Goal: Transaction & Acquisition: Purchase product/service

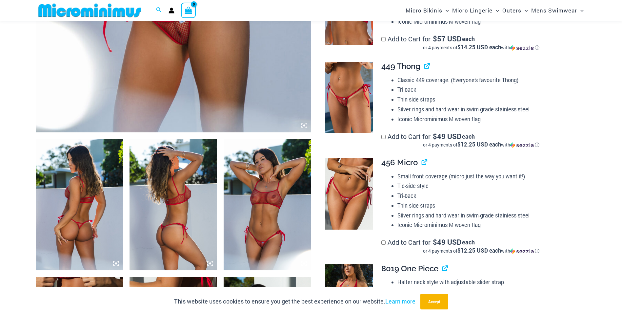
scroll to position [355, 0]
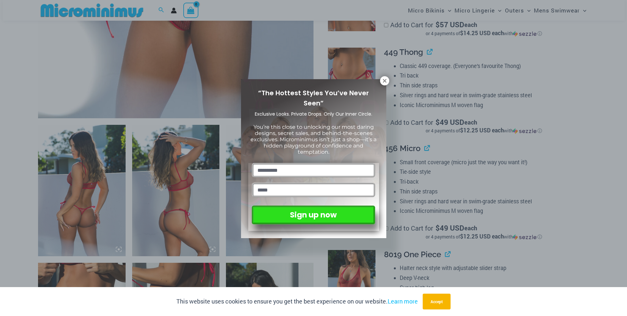
click at [392, 82] on div "“The Hottest Styles You’ve Never Seen” Exclusive Looks. Private Drops. Only Our…" at bounding box center [313, 158] width 627 height 316
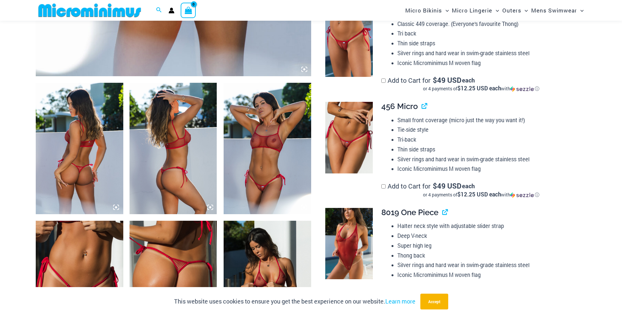
scroll to position [519, 0]
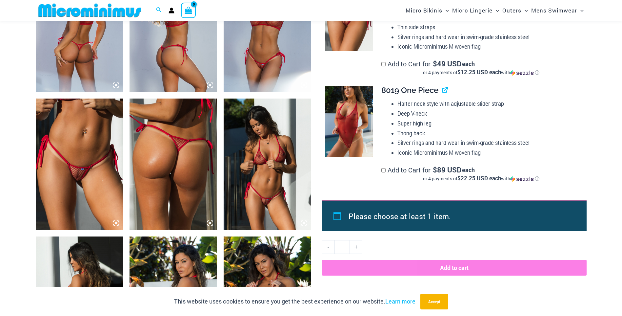
click at [278, 176] on img at bounding box center [268, 163] width 88 height 131
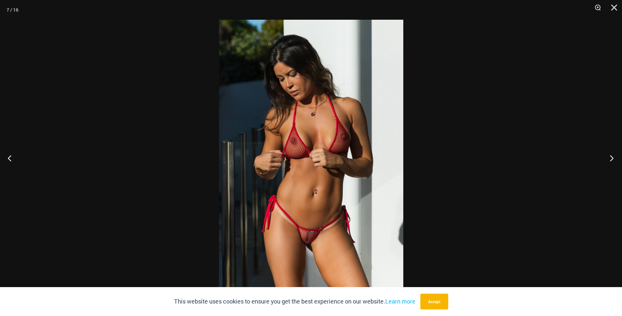
click at [610, 158] on button "Next" at bounding box center [610, 157] width 25 height 33
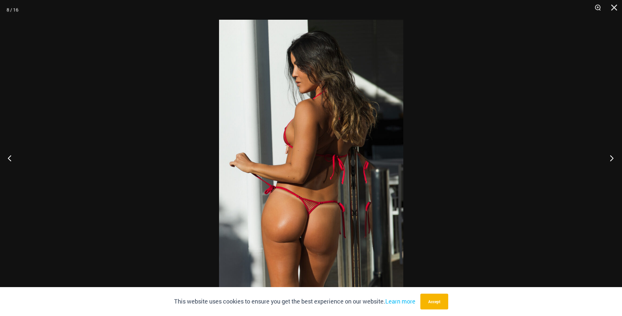
click at [610, 158] on button "Next" at bounding box center [610, 157] width 25 height 33
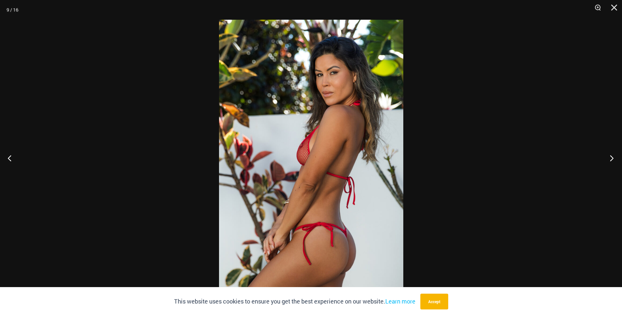
click at [610, 158] on button "Next" at bounding box center [610, 157] width 25 height 33
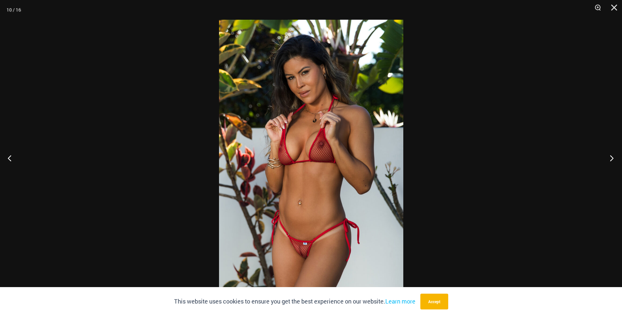
click at [610, 158] on button "Next" at bounding box center [610, 157] width 25 height 33
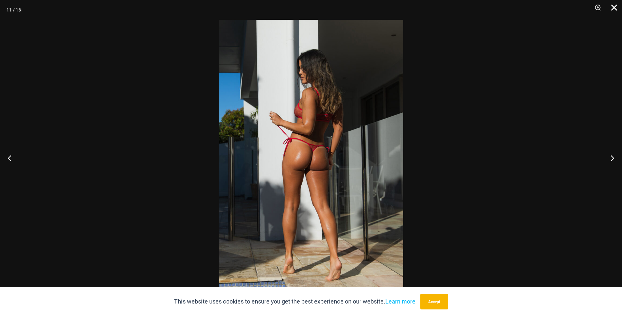
click at [615, 14] on button "Close" at bounding box center [612, 10] width 16 height 20
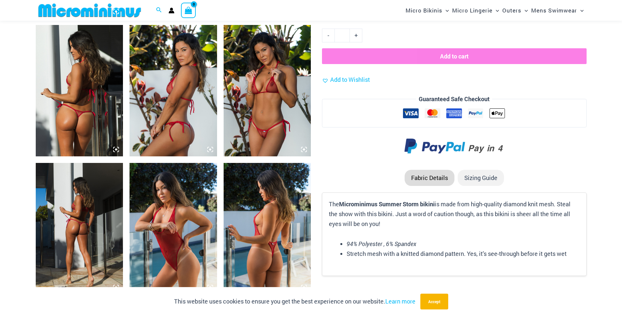
scroll to position [847, 0]
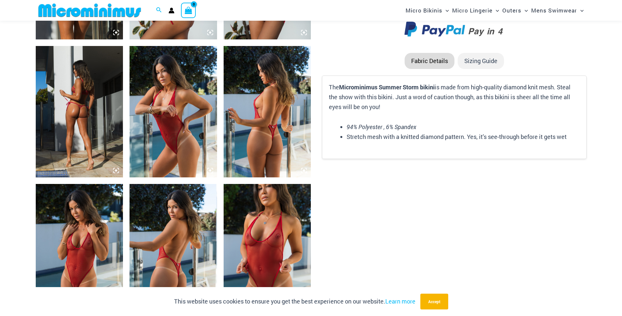
click at [81, 251] on img at bounding box center [80, 249] width 88 height 131
